Goal: Task Accomplishment & Management: Use online tool/utility

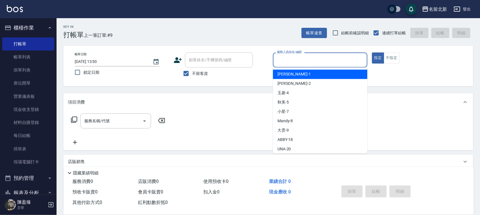
click at [302, 60] on input "服務人員姓名/編號" at bounding box center [320, 60] width 89 height 10
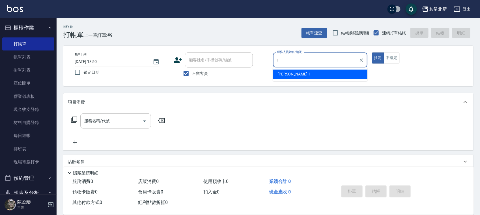
type input "1"
type button "true"
type input "[PERSON_NAME]-1"
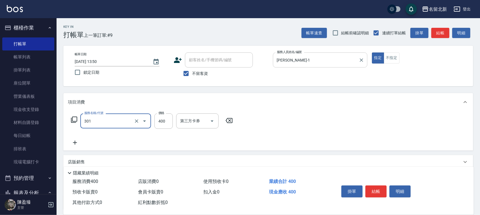
type input "造型剪髮(301)"
type input "360"
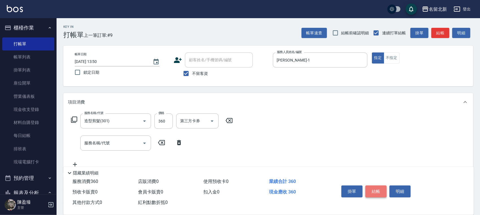
click at [378, 188] on button "結帳" at bounding box center [376, 191] width 21 height 12
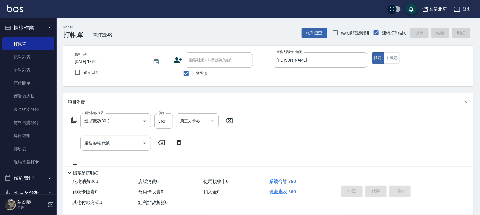
type input "[DATE] 14:34"
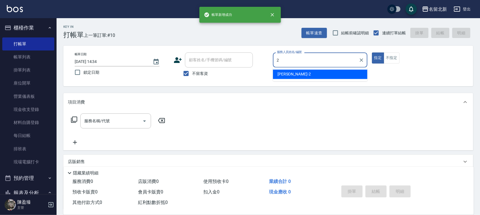
type input "[PERSON_NAME]-2"
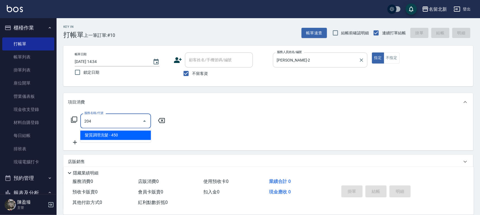
type input "髮質調理洗髮(204)"
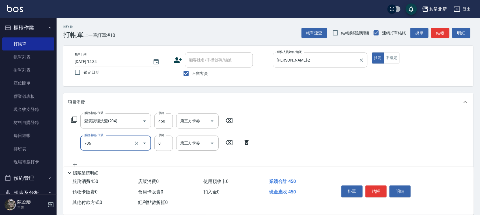
type input "互助60(706)"
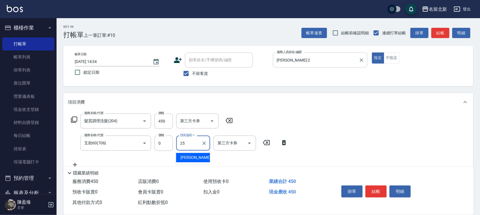
type input "禎禎-25"
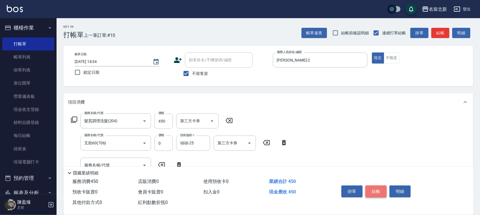
click at [376, 187] on button "結帳" at bounding box center [376, 191] width 21 height 12
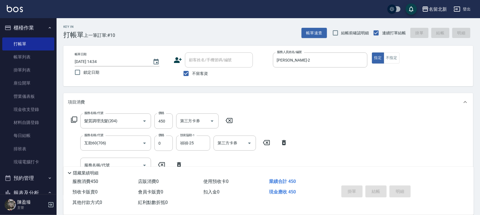
type input "[DATE] 14:35"
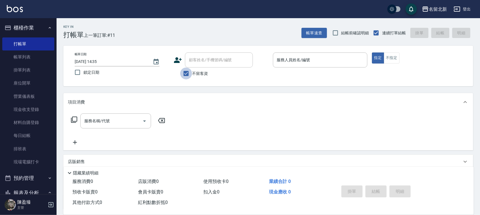
drag, startPoint x: 187, startPoint y: 74, endPoint x: 241, endPoint y: 78, distance: 54.8
click at [187, 74] on input "不留客資" at bounding box center [186, 73] width 12 height 12
checkbox input "false"
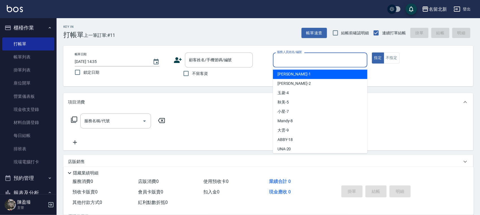
click at [302, 64] on input "服務人員姓名/編號" at bounding box center [320, 60] width 89 height 10
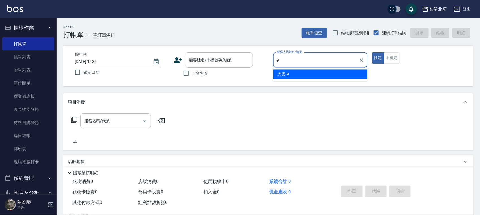
type input "大雲-9"
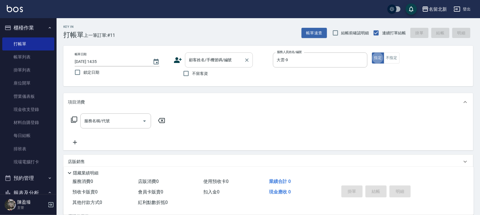
click at [207, 61] on input "顧客姓名/手機號碼/編號" at bounding box center [215, 60] width 54 height 10
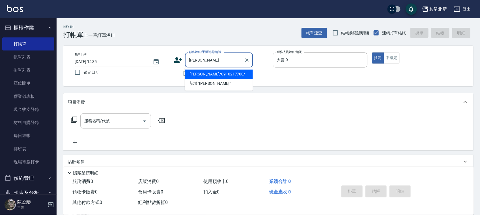
click at [219, 72] on li "[PERSON_NAME]/0910217700/" at bounding box center [219, 74] width 68 height 9
type input "[PERSON_NAME]/0910217700/"
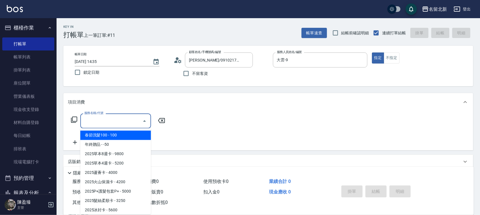
click at [128, 119] on input "服務名稱/代號" at bounding box center [111, 121] width 57 height 10
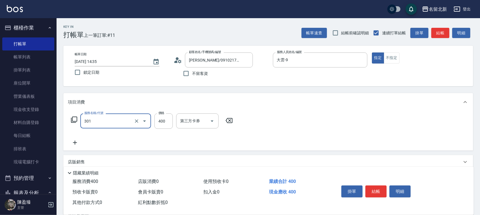
type input "造型剪髮(301)"
type input "380"
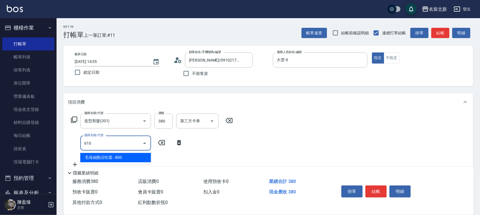
type input "毛母細胞活性霜(610)"
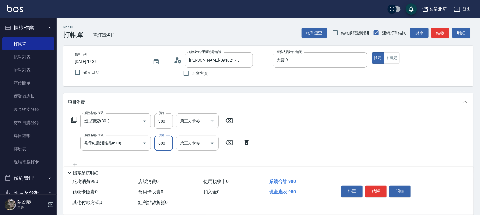
type input "600"
type input "燙髮(401)"
type input "2250"
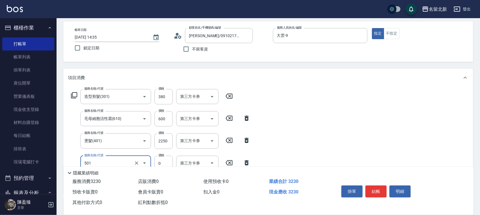
scroll to position [35, 0]
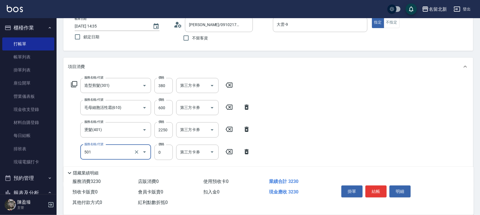
type input "染髮(501)"
type input "1490"
type input "互助90(709)"
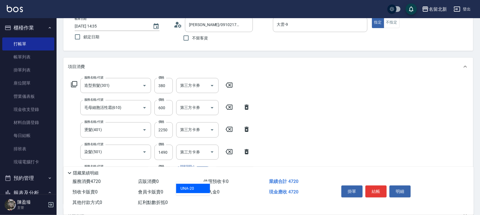
type input "UNA-20"
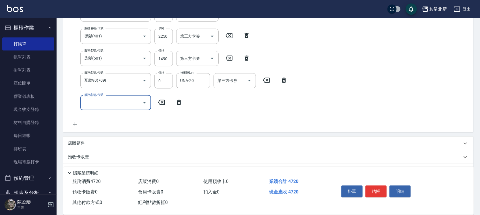
scroll to position [172, 0]
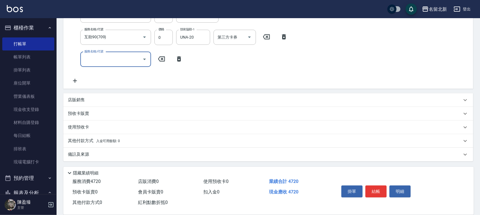
click at [83, 138] on p "其他付款方式 入金可用餘額: 0" at bounding box center [94, 141] width 52 height 6
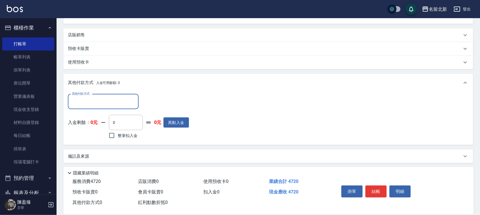
scroll to position [239, 0]
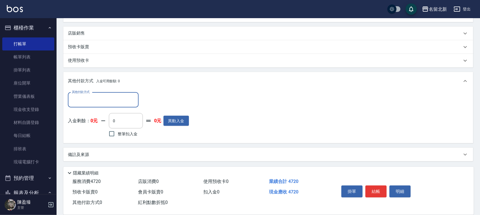
drag, startPoint x: 78, startPoint y: 100, endPoint x: 79, endPoint y: 102, distance: 2.9
click at [78, 100] on input "其他付款方式" at bounding box center [103, 100] width 66 height 10
drag, startPoint x: 86, startPoint y: 130, endPoint x: 109, endPoint y: 134, distance: 23.7
click at [86, 130] on span "信用卡" at bounding box center [103, 132] width 71 height 9
type input "信用卡"
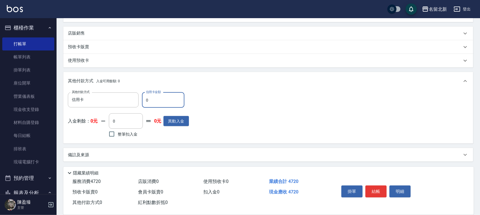
drag, startPoint x: 159, startPoint y: 99, endPoint x: 142, endPoint y: 98, distance: 16.4
click at [142, 98] on input "0" at bounding box center [163, 99] width 42 height 15
type input "4720"
click at [374, 193] on button "結帳" at bounding box center [376, 191] width 21 height 12
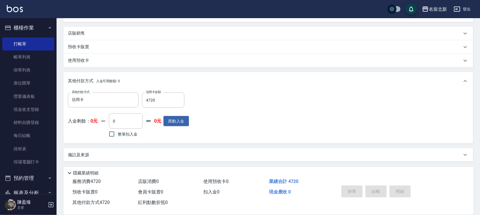
type input "[DATE] 14:52"
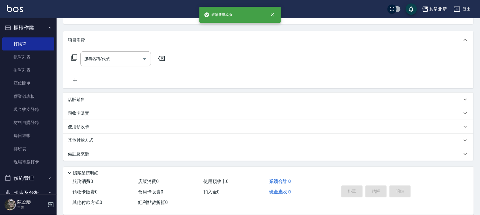
scroll to position [0, 0]
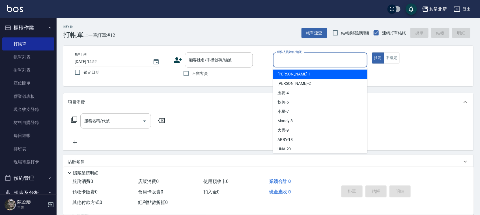
click at [339, 64] on input "服務人員姓名/編號" at bounding box center [320, 60] width 89 height 10
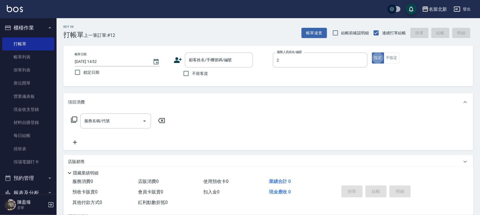
type input "[PERSON_NAME]-2"
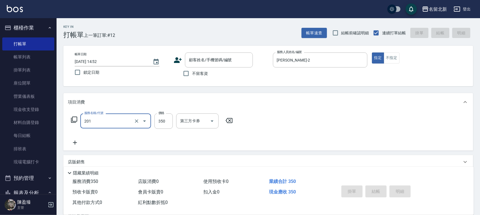
type input "一般洗髮(201)"
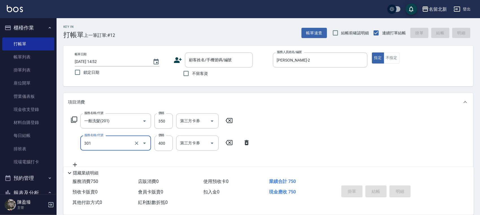
type input "造型剪髮(301)"
type input "380"
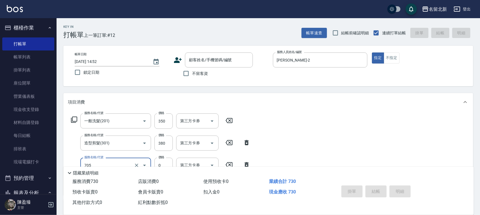
type input "互助50(705)"
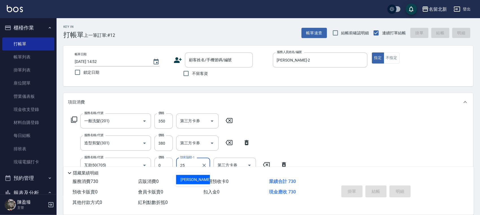
type input "禎禎-25"
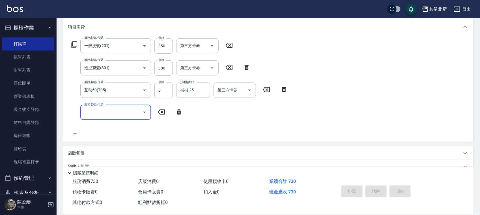
scroll to position [128, 0]
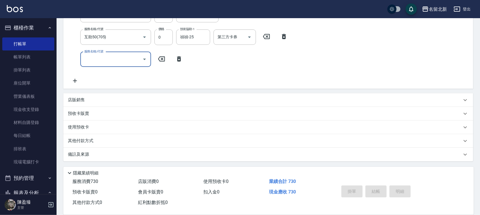
click at [87, 144] on div "其他付款方式" at bounding box center [268, 141] width 410 height 14
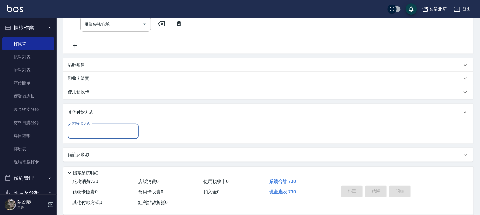
scroll to position [163, 0]
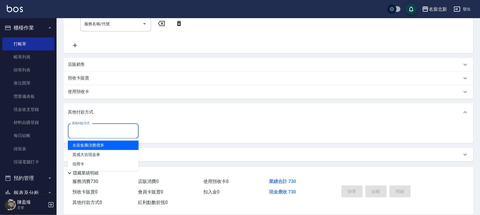
drag, startPoint x: 107, startPoint y: 130, endPoint x: 111, endPoint y: 135, distance: 5.8
click at [108, 132] on input "其他付款方式" at bounding box center [103, 131] width 66 height 10
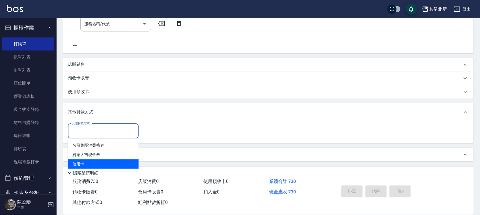
drag, startPoint x: 83, startPoint y: 160, endPoint x: 152, endPoint y: 164, distance: 68.9
click at [88, 162] on span "信用卡" at bounding box center [103, 163] width 71 height 9
type input "信用卡"
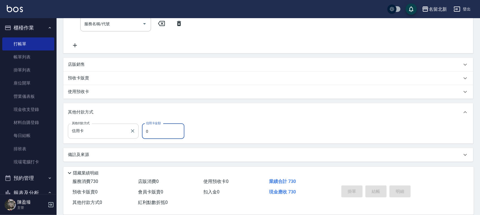
drag, startPoint x: 164, startPoint y: 126, endPoint x: 126, endPoint y: 128, distance: 37.7
click at [129, 128] on div "其他付款方式 信用卡 其他付款方式 信用卡金額 0 信用卡金額" at bounding box center [128, 130] width 120 height 15
type input "730"
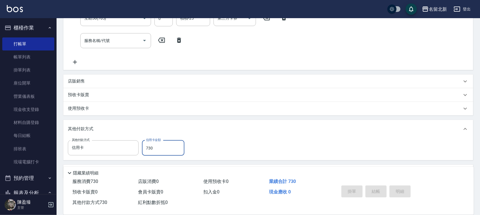
scroll to position [0, 0]
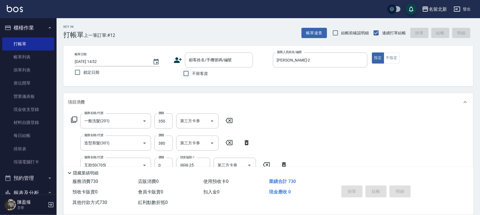
click at [188, 75] on input "不留客資" at bounding box center [186, 73] width 12 height 12
checkbox input "true"
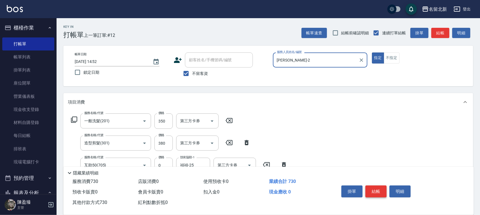
click at [382, 190] on button "結帳" at bounding box center [376, 191] width 21 height 12
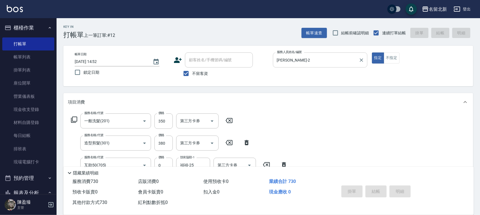
type input "[DATE] 16:06"
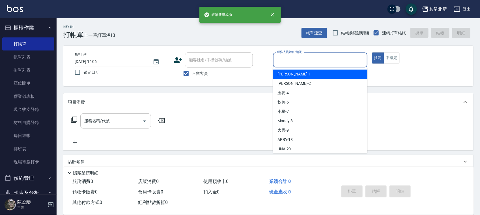
click at [319, 60] on input "服務人員姓名/編號" at bounding box center [320, 60] width 89 height 10
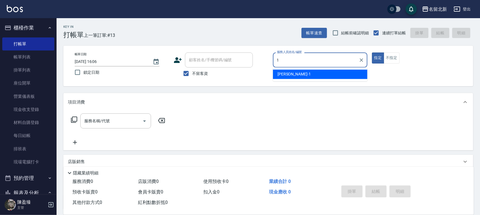
type input "[PERSON_NAME]-1"
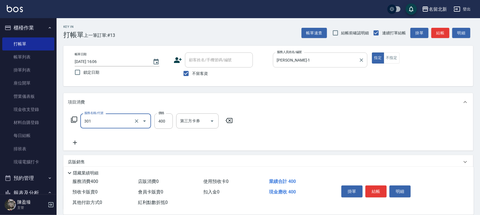
type input "造型剪髮(301)"
type input "360"
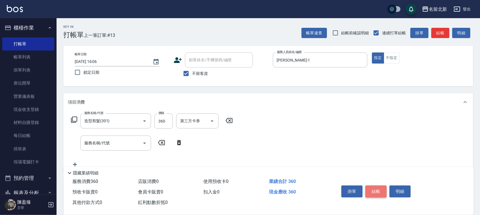
click at [375, 190] on button "結帳" at bounding box center [376, 191] width 21 height 12
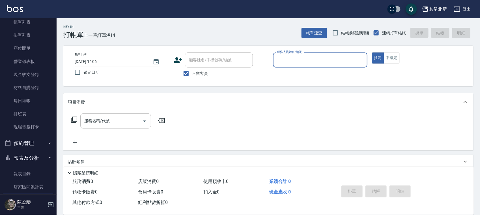
scroll to position [106, 0]
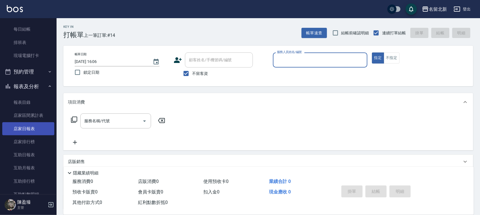
click at [31, 125] on link "店家日報表" at bounding box center [28, 128] width 52 height 13
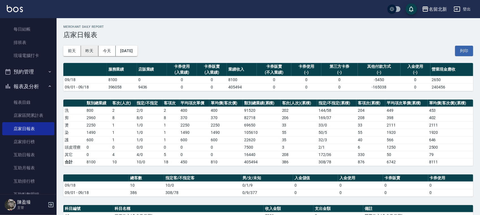
click at [84, 49] on button "昨天" at bounding box center [90, 51] width 18 height 10
click at [107, 50] on button "今天" at bounding box center [107, 51] width 18 height 10
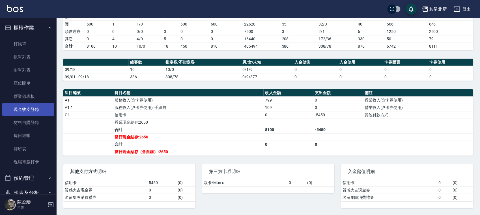
click at [42, 108] on link "現金收支登錄" at bounding box center [28, 109] width 52 height 13
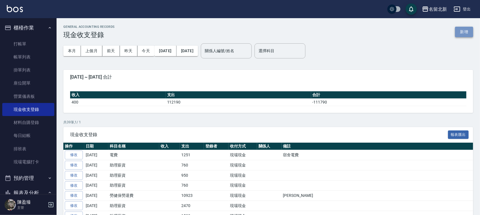
click at [471, 30] on button "新增" at bounding box center [464, 32] width 18 height 10
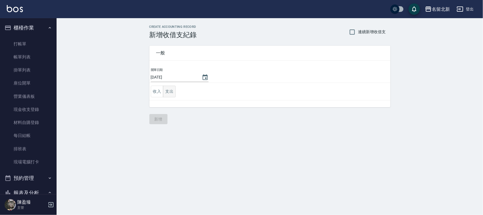
click at [168, 92] on button "支出" at bounding box center [169, 91] width 13 height 12
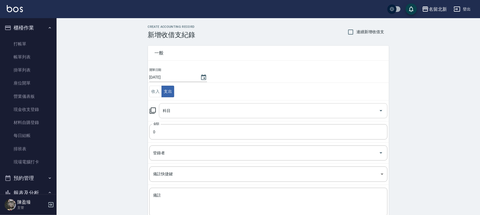
click at [171, 115] on input "科目" at bounding box center [269, 111] width 215 height 10
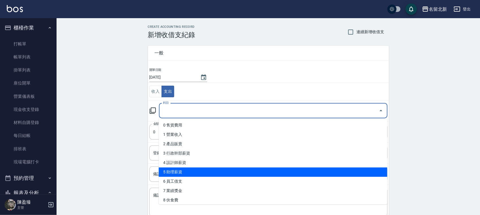
click at [191, 173] on li "5 助理薪資" at bounding box center [273, 171] width 229 height 9
type input "5 助理薪資"
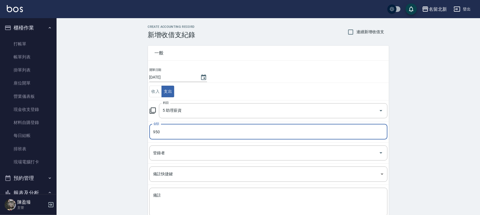
type input "950"
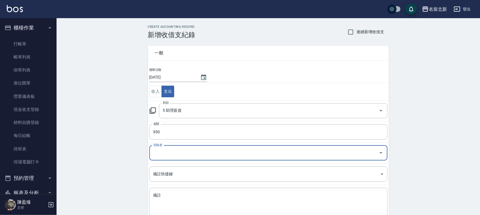
scroll to position [36, 0]
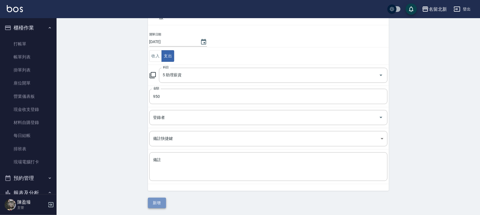
click at [156, 203] on button "新增" at bounding box center [157, 202] width 18 height 10
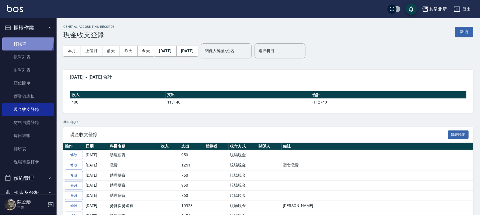
click at [22, 39] on link "打帳單" at bounding box center [28, 43] width 52 height 13
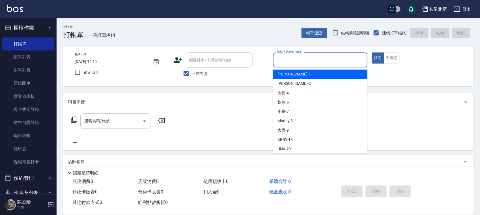
click at [296, 57] on input "服務人員姓名/編號" at bounding box center [320, 60] width 89 height 10
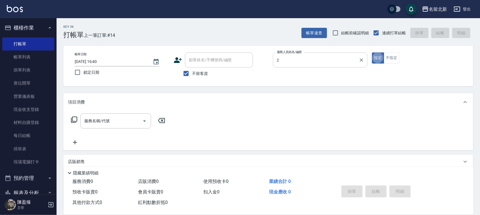
type input "[PERSON_NAME]-2"
type button "true"
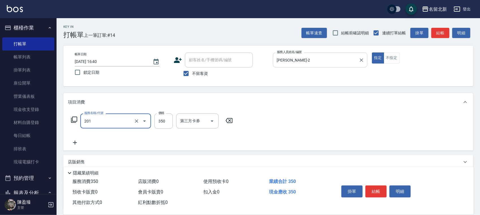
type input "一般洗髮(201)"
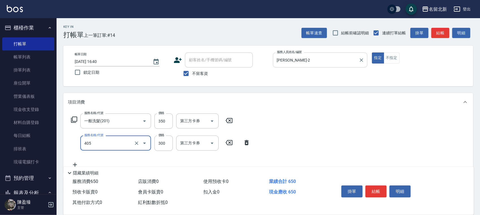
type input "補燙(405)"
type input "600"
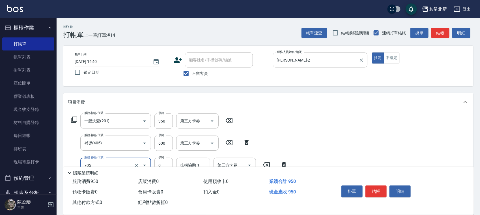
type input "互助50(705)"
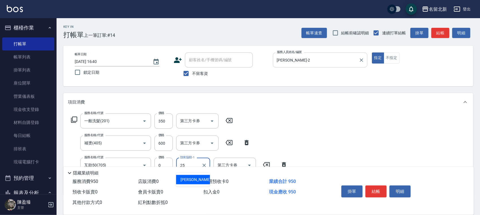
type input "禎禎-25"
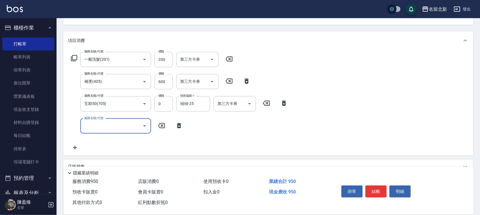
scroll to position [71, 0]
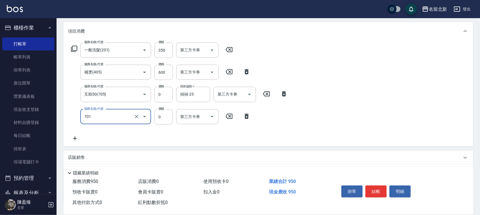
type input "互助10(701)"
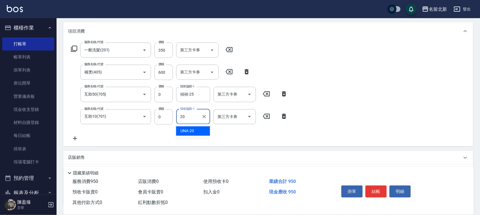
type input "UNA-20"
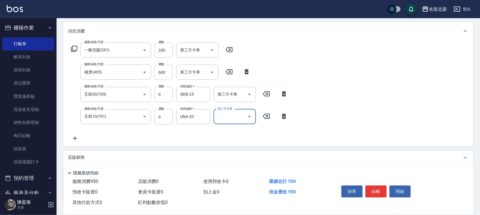
click at [372, 185] on button "結帳" at bounding box center [376, 191] width 21 height 12
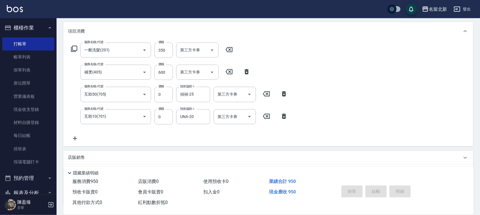
type input "[DATE] 16:41"
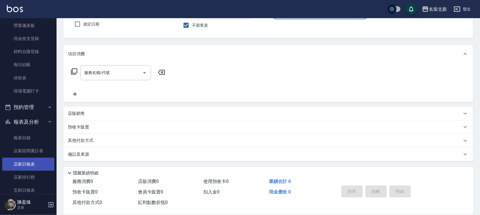
click at [27, 163] on link "店家日報表" at bounding box center [28, 163] width 52 height 13
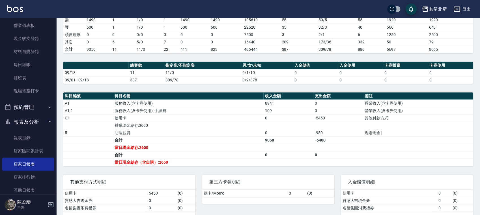
scroll to position [124, 0]
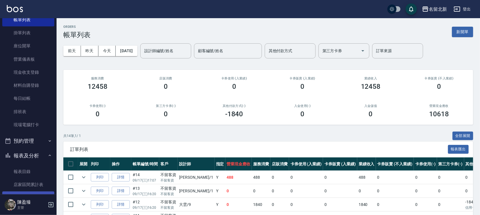
scroll to position [71, 0]
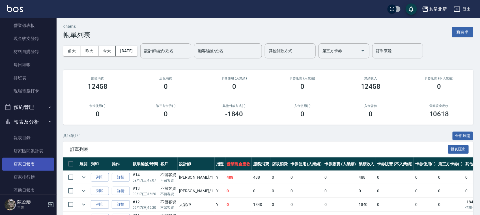
drag, startPoint x: 24, startPoint y: 162, endPoint x: 64, endPoint y: 169, distance: 40.5
click at [25, 162] on link "店家日報表" at bounding box center [28, 163] width 52 height 13
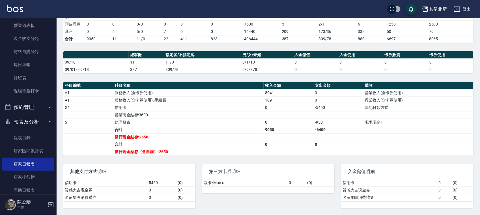
scroll to position [124, 0]
click at [29, 76] on link "排班表" at bounding box center [28, 77] width 52 height 13
